Goal: Ask a question

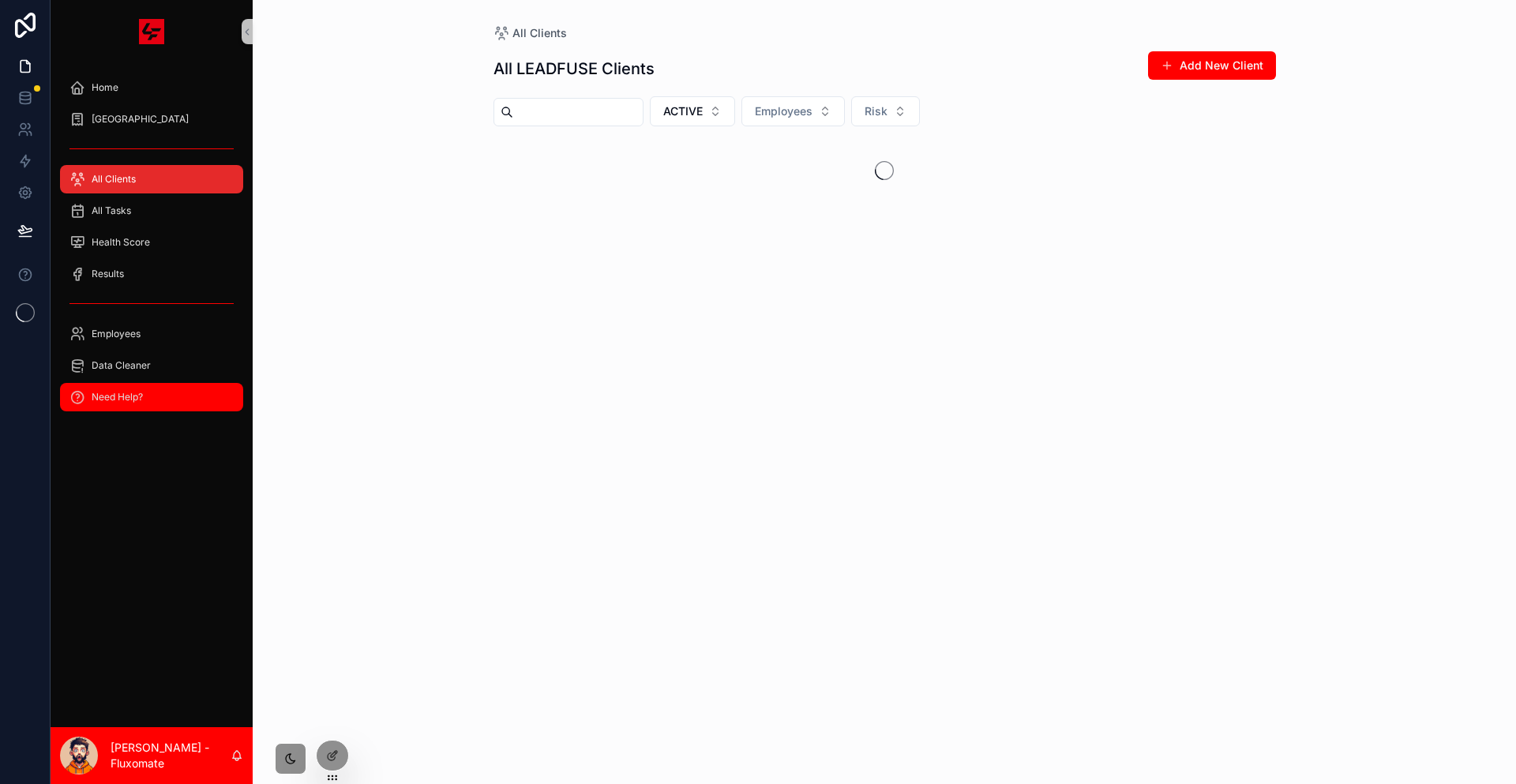
click at [124, 384] on div "Need Help?" at bounding box center [151, 396] width 164 height 25
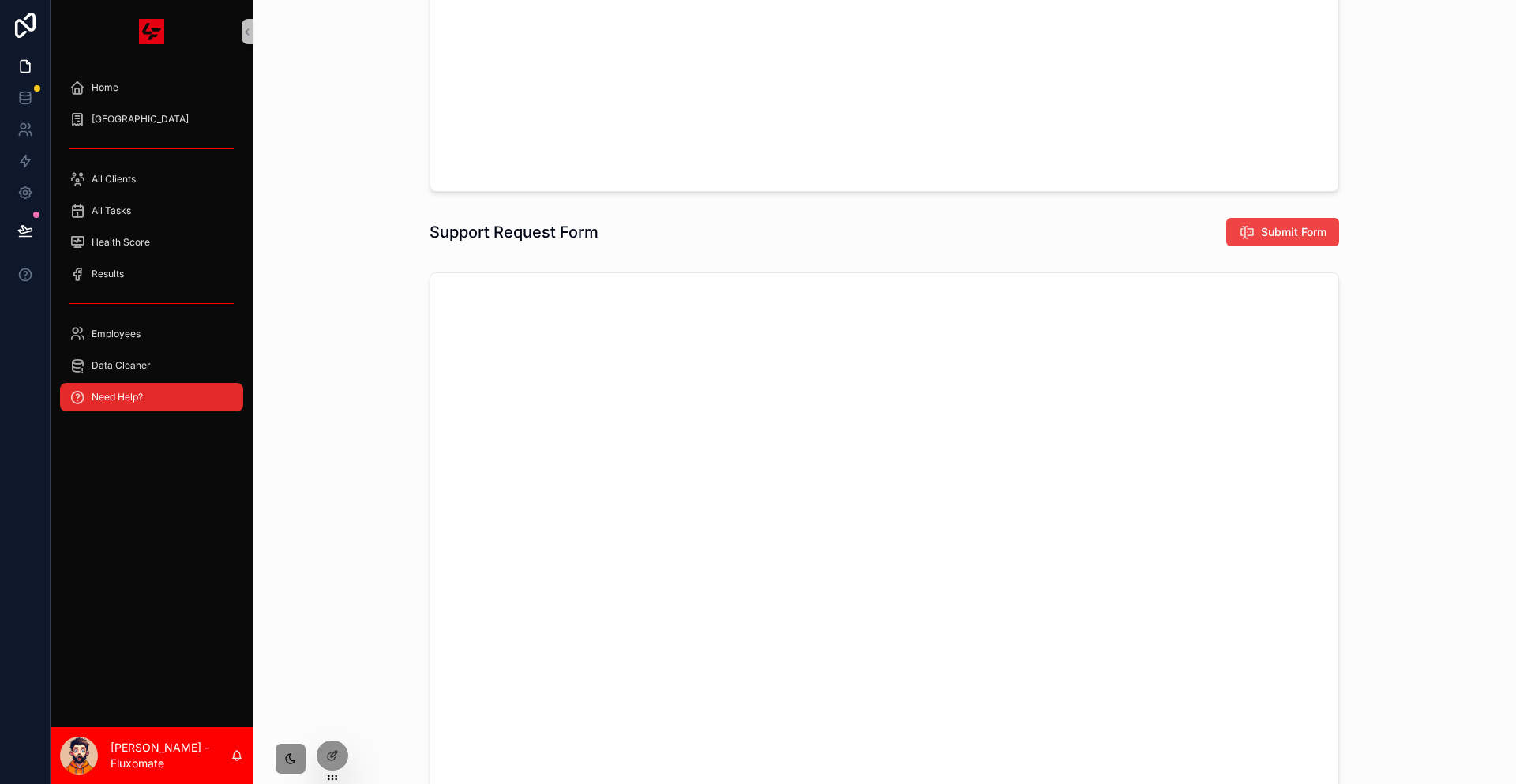
scroll to position [237, 0]
